Goal: Task Accomplishment & Management: Use online tool/utility

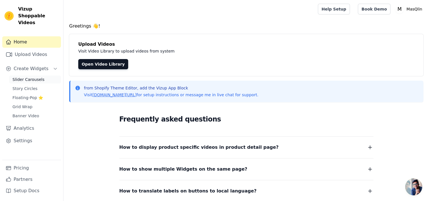
click at [22, 75] on link "Slider Carousels" at bounding box center [35, 79] width 52 height 8
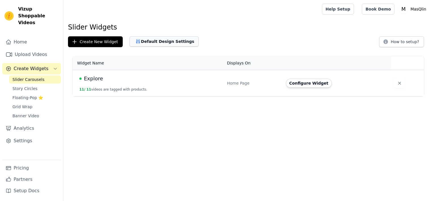
click at [158, 41] on button "Default Design Settings" at bounding box center [164, 41] width 69 height 10
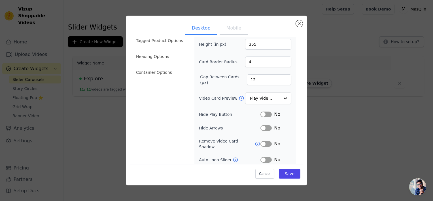
scroll to position [60, 0]
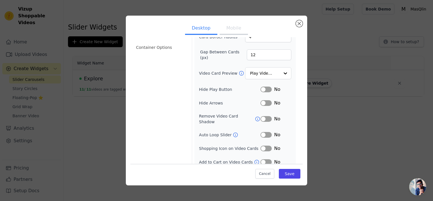
click at [263, 100] on button "Label" at bounding box center [266, 103] width 11 height 6
click at [262, 159] on button "Label" at bounding box center [266, 162] width 11 height 6
click at [261, 145] on button "Label" at bounding box center [266, 148] width 11 height 6
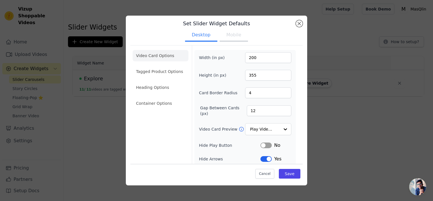
scroll to position [4, 0]
click at [157, 90] on li "Heading Options" at bounding box center [161, 87] width 56 height 11
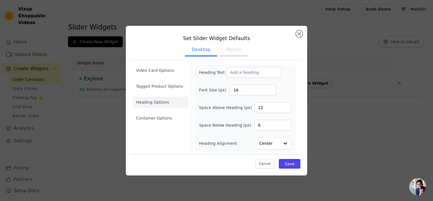
scroll to position [0, 0]
click at [170, 83] on li "Tagged Product Options" at bounding box center [161, 86] width 56 height 11
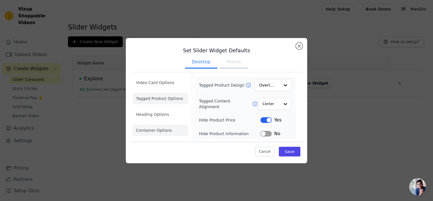
click at [164, 124] on li "Container Options" at bounding box center [161, 129] width 56 height 11
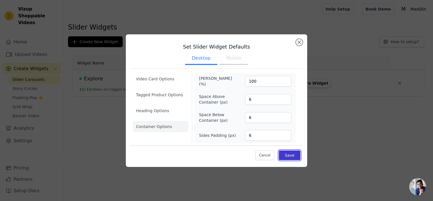
click at [292, 153] on button "Save" at bounding box center [290, 155] width 22 height 10
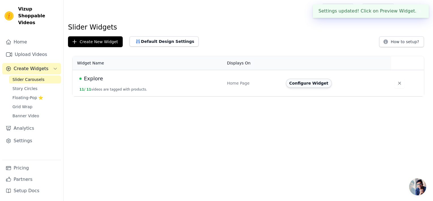
click at [306, 86] on button "Configure Widget" at bounding box center [309, 83] width 46 height 9
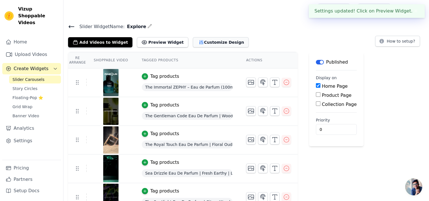
click at [203, 40] on button "Customize Design" at bounding box center [221, 42] width 56 height 10
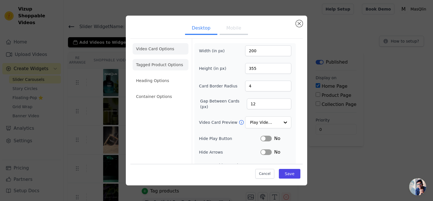
click at [160, 62] on li "Tagged Product Options" at bounding box center [161, 64] width 56 height 11
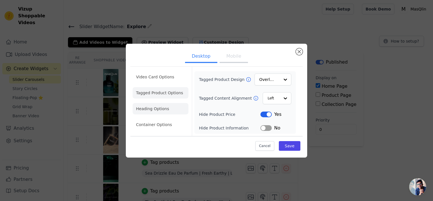
click at [164, 111] on li "Heading Options" at bounding box center [161, 108] width 56 height 11
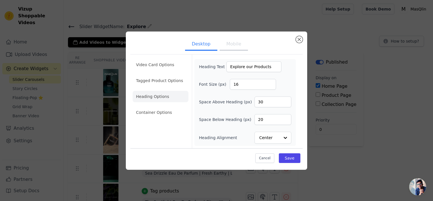
click at [159, 87] on ul "Video Card Options Tagged Product Options Heading Options Container Options" at bounding box center [161, 88] width 56 height 63
click at [154, 82] on li "Tagged Product Options" at bounding box center [161, 80] width 56 height 11
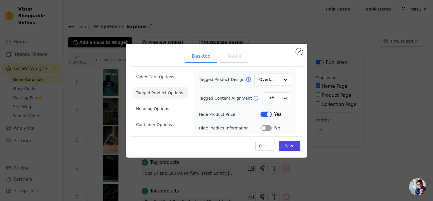
click at [262, 114] on button "Label" at bounding box center [266, 114] width 11 height 6
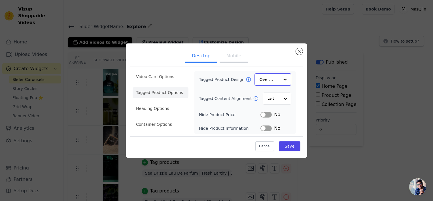
click at [264, 76] on input "Tagged Product Design" at bounding box center [270, 79] width 20 height 11
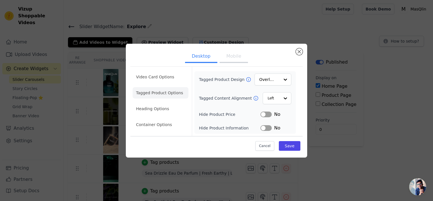
click at [232, 92] on div "Tagged Product Design Overlay Tagged Content Alignment Left Hide Product Price …" at bounding box center [245, 102] width 92 height 58
click at [156, 113] on li "Heading Options" at bounding box center [161, 108] width 56 height 11
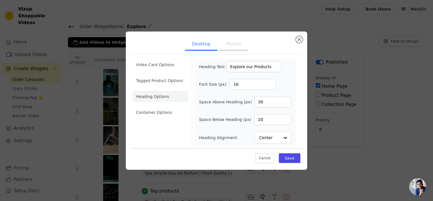
click at [163, 106] on ul "Video Card Options Tagged Product Options Heading Options Container Options" at bounding box center [161, 88] width 56 height 63
click at [155, 111] on li "Container Options" at bounding box center [161, 112] width 56 height 11
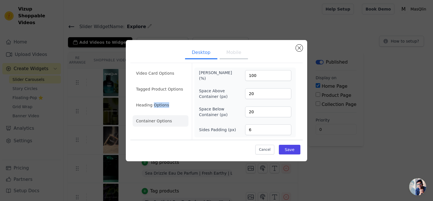
click at [155, 111] on ul "Video Card Options Tagged Product Options Heading Options Container Options" at bounding box center [161, 96] width 56 height 63
drag, startPoint x: 155, startPoint y: 111, endPoint x: 153, endPoint y: 92, distance: 19.4
click at [153, 92] on li "Tagged Product Options" at bounding box center [161, 88] width 56 height 11
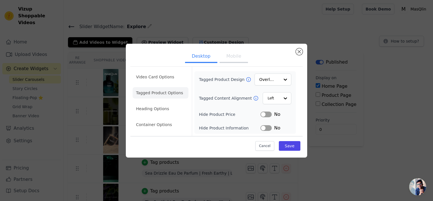
click at [149, 91] on li "Tagged Product Options" at bounding box center [161, 92] width 56 height 11
click at [166, 75] on li "Video Card Options" at bounding box center [161, 76] width 56 height 11
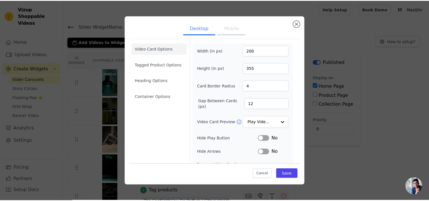
scroll to position [49, 0]
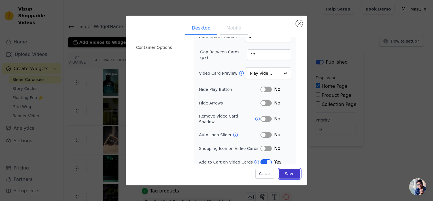
click at [288, 177] on button "Save" at bounding box center [290, 174] width 22 height 10
